Goal: Entertainment & Leisure: Consume media (video, audio)

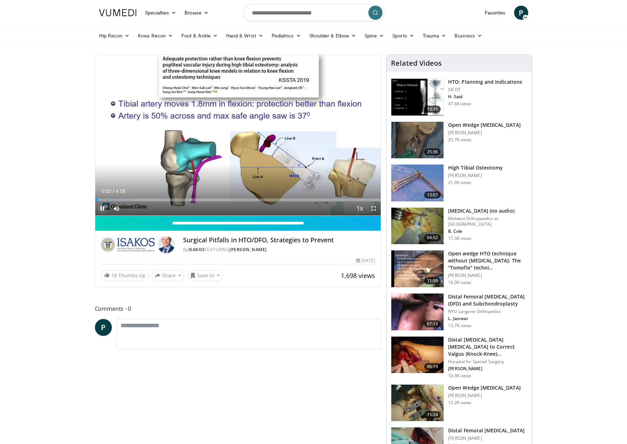
click at [101, 208] on span "Video Player" at bounding box center [102, 208] width 14 height 14
click at [278, 9] on input "Search topics, interventions" at bounding box center [313, 12] width 141 height 17
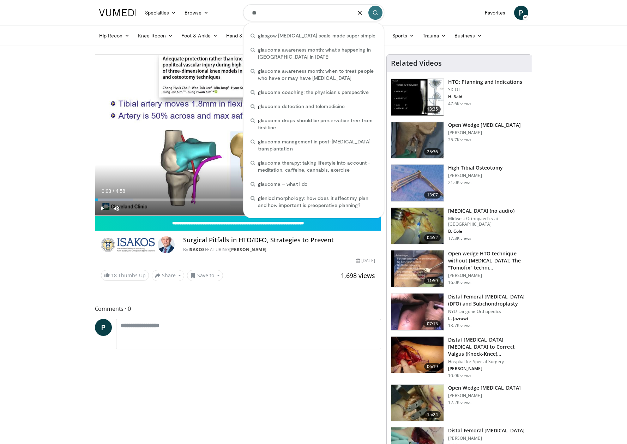
type input "*"
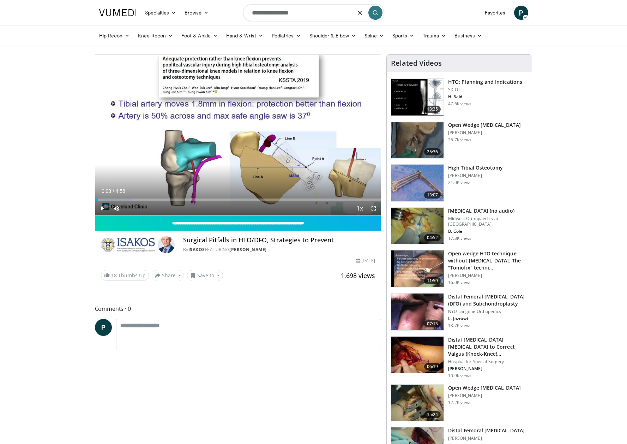
type input "**********"
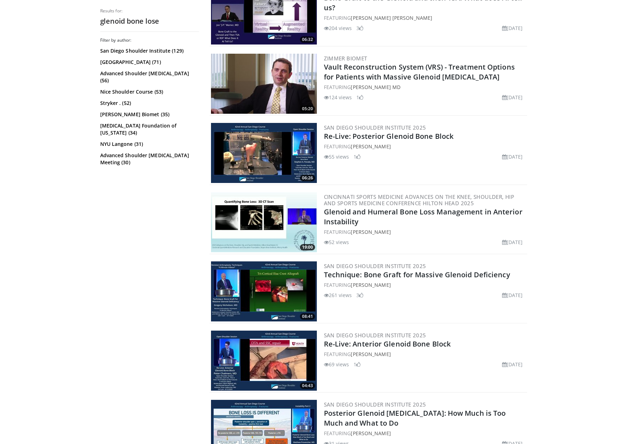
scroll to position [234, 0]
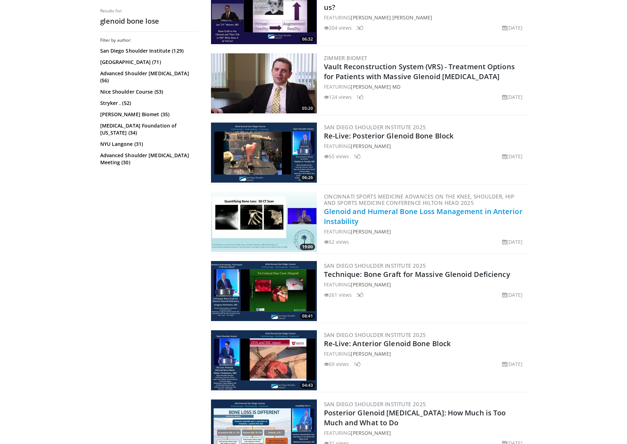
click at [344, 211] on link "Glenoid and Humeral Bone Loss Management in Anterior Instability" at bounding box center [423, 215] width 199 height 19
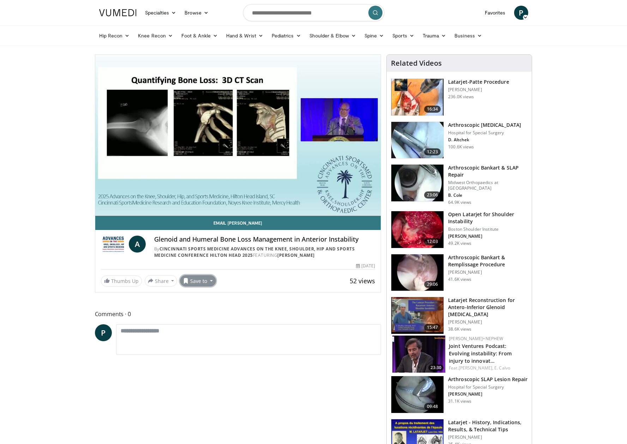
click at [209, 281] on button "Save to" at bounding box center [198, 280] width 36 height 11
click at [216, 296] on span "Add to Favorites" at bounding box center [210, 296] width 43 height 8
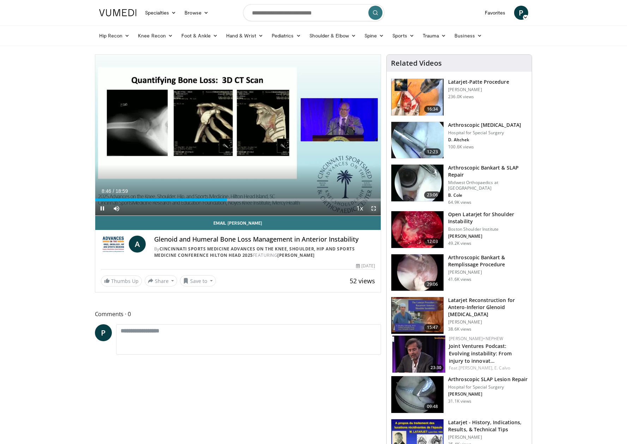
click at [375, 208] on span "Video Player" at bounding box center [374, 208] width 14 height 14
click at [99, 208] on span "Video Player" at bounding box center [102, 208] width 14 height 14
click at [102, 208] on span "Video Player" at bounding box center [102, 208] width 14 height 14
click at [100, 208] on span "Video Player" at bounding box center [102, 208] width 14 height 14
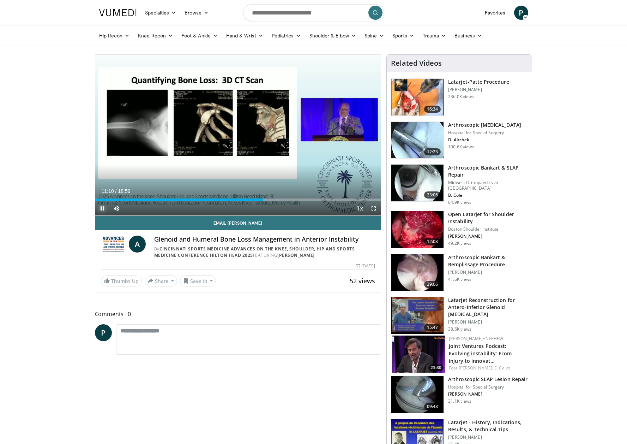
click at [101, 209] on span "Video Player" at bounding box center [102, 208] width 14 height 14
